Goal: Task Accomplishment & Management: Use online tool/utility

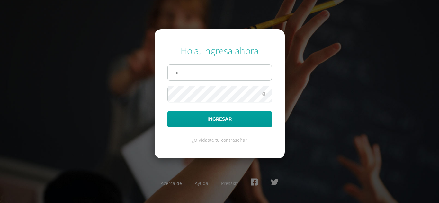
type input "xiomaraajualip2023@maiagt.org"
click at [167, 111] on button "Ingresar" at bounding box center [219, 119] width 104 height 16
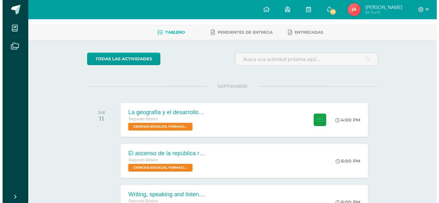
scroll to position [24, 0]
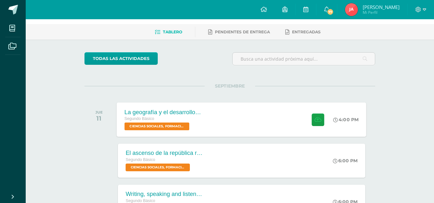
click at [226, 113] on div "La geografía y el desarrollo inicial de Roma Segundo Básico CIENCIAS SOCIALES, …" at bounding box center [241, 119] width 249 height 34
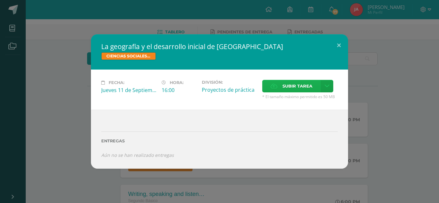
click at [289, 88] on span "Subir tarea" at bounding box center [297, 86] width 30 height 12
click at [0, 0] on input "Subir tarea" at bounding box center [0, 0] width 0 height 0
